Goal: Use online tool/utility: Utilize a website feature to perform a specific function

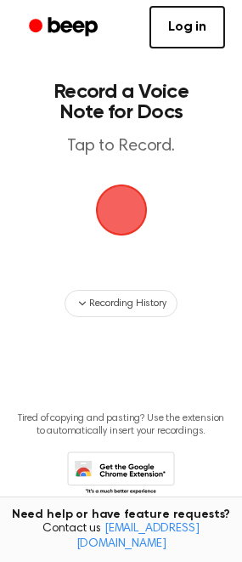
click at [121, 219] on span "button" at bounding box center [121, 210] width 58 height 58
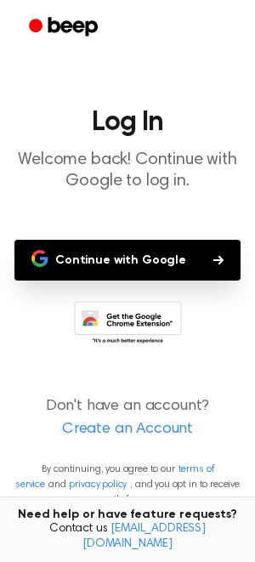
click at [97, 257] on button "Continue with Google" at bounding box center [127, 260] width 226 height 41
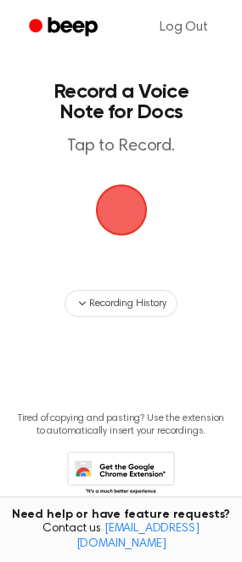
click at [119, 221] on span "button" at bounding box center [121, 210] width 52 height 52
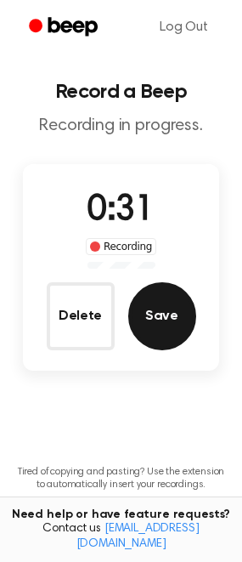
click at [169, 316] on button "Save" at bounding box center [162, 316] width 68 height 68
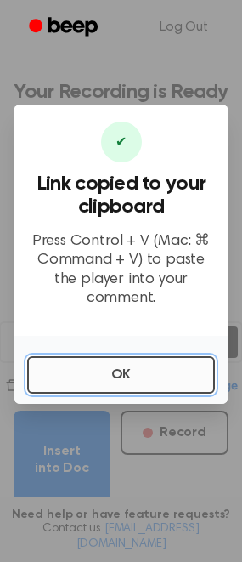
click at [152, 364] on button "OK" at bounding box center [121, 374] width 188 height 37
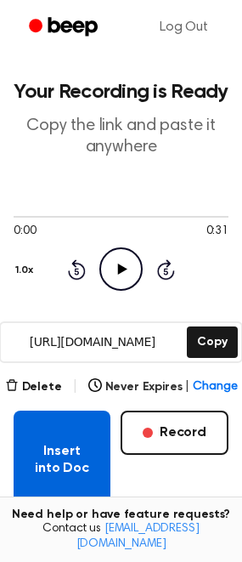
click at [87, 450] on button "Insert into Doc" at bounding box center [62, 459] width 97 height 99
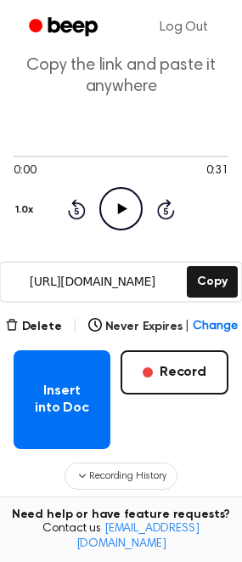
scroll to position [115, 0]
